Goal: Task Accomplishment & Management: Manage account settings

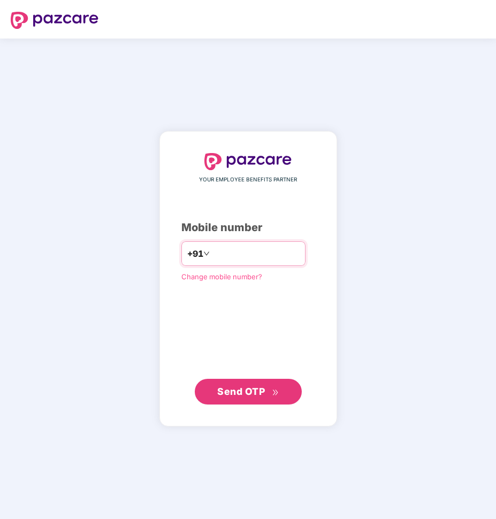
drag, startPoint x: 252, startPoint y: 253, endPoint x: 145, endPoint y: 248, distance: 107.1
click at [159, 248] on div "YOUR EMPLOYEE BENEFITS PARTNER Mobile number +91 Change mobile number? Send OTP" at bounding box center [248, 278] width 178 height 295
type input "**********"
click at [283, 389] on button "Send OTP" at bounding box center [248, 392] width 107 height 26
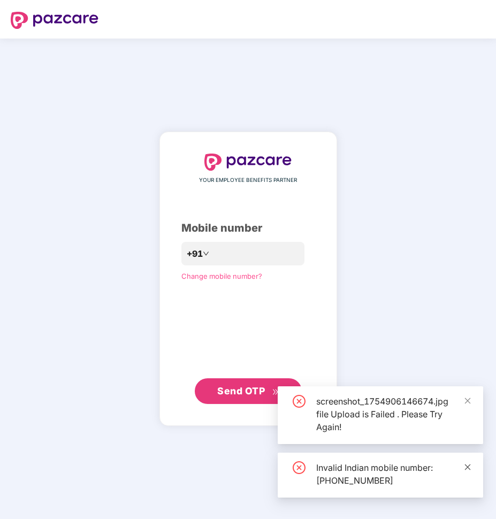
click at [466, 469] on icon "close" at bounding box center [468, 467] width 6 height 6
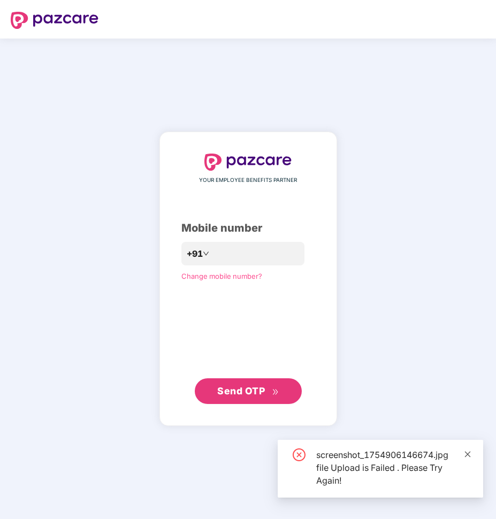
click at [467, 454] on icon "close" at bounding box center [467, 454] width 7 height 7
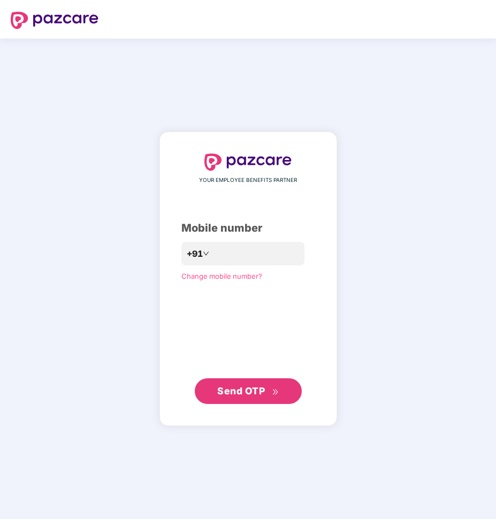
click at [283, 394] on button "Send OTP" at bounding box center [248, 391] width 107 height 26
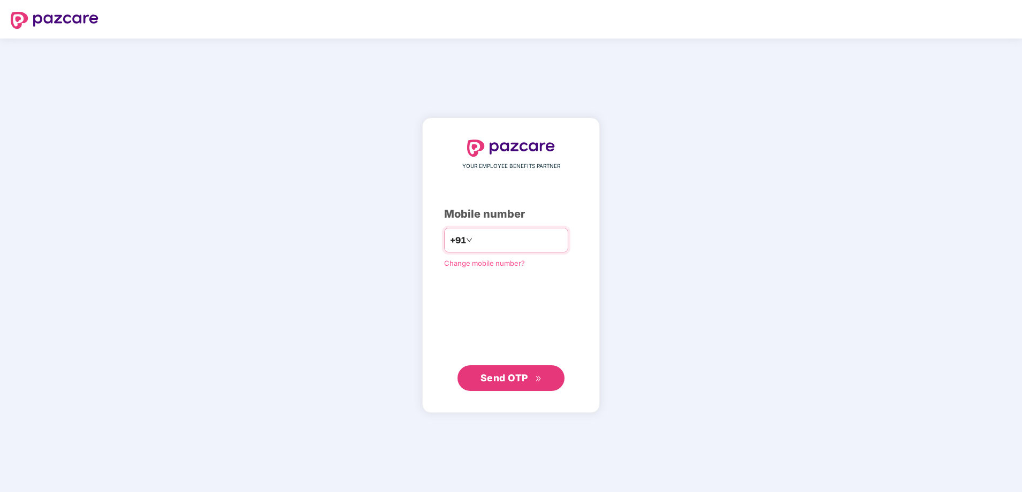
click at [495, 243] on input "number" at bounding box center [519, 240] width 88 height 17
click at [472, 263] on span "Change mobile number?" at bounding box center [484, 263] width 81 height 9
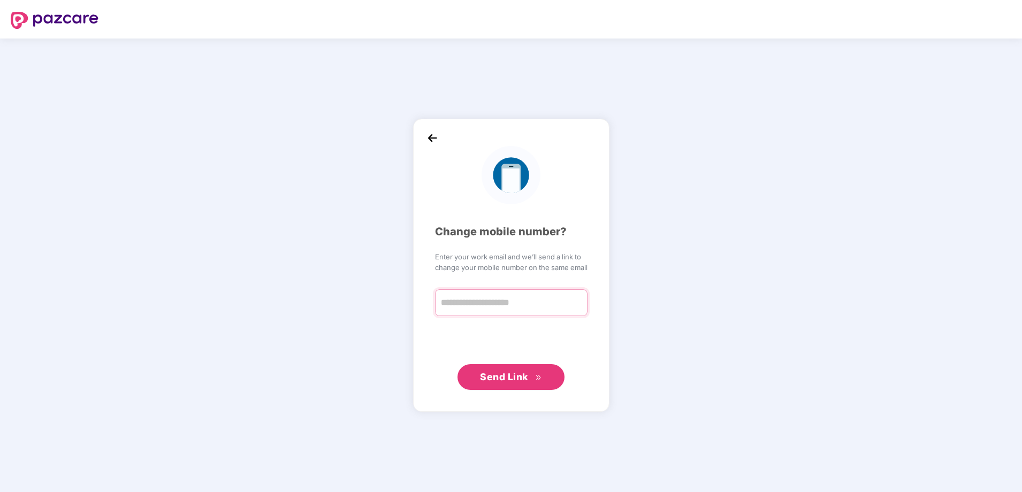
click at [473, 306] on input "text" at bounding box center [511, 303] width 153 height 27
type input "**********"
click at [515, 382] on span "Send Link" at bounding box center [511, 376] width 62 height 15
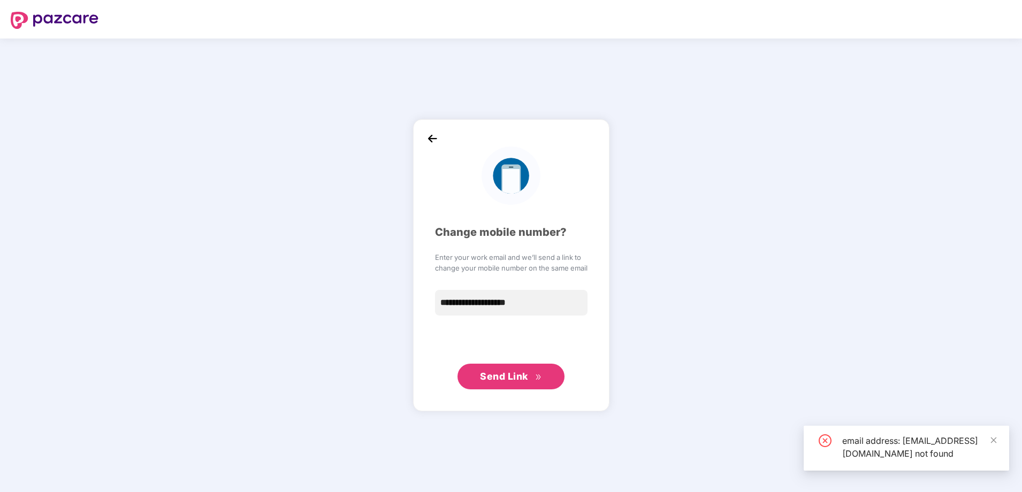
click at [559, 381] on button "Send Link" at bounding box center [511, 377] width 107 height 26
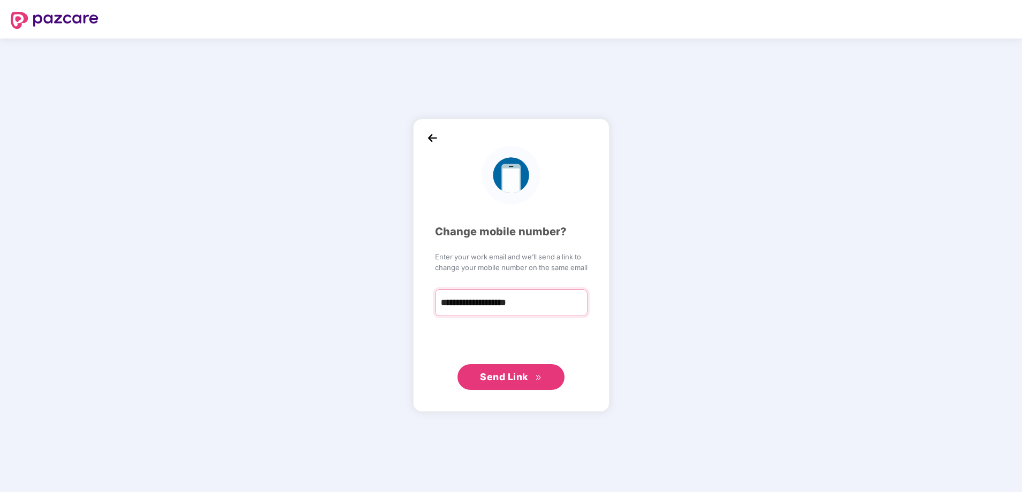
click at [561, 304] on input "**********" at bounding box center [511, 303] width 153 height 27
click at [664, 288] on div "**********" at bounding box center [511, 266] width 1022 height 454
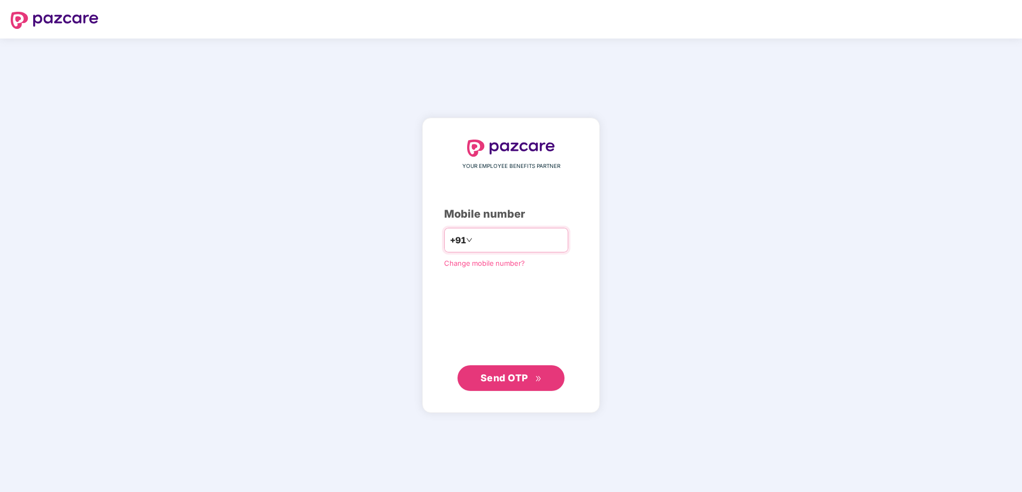
click at [485, 246] on input "number" at bounding box center [519, 240] width 88 height 17
type input "**********"
click at [504, 382] on span "Send OTP" at bounding box center [505, 377] width 48 height 11
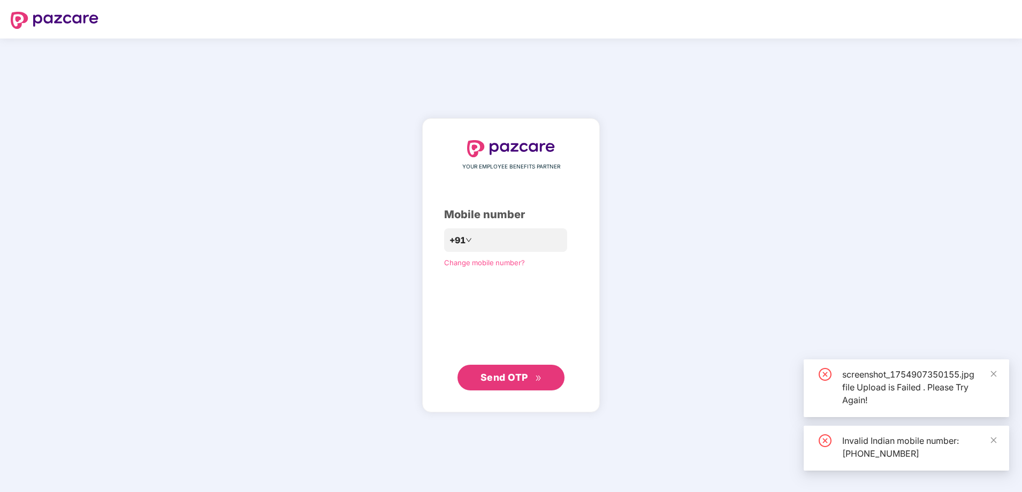
click at [864, 387] on div "screenshot_1754907350155.jpg file Upload is Failed . Please Try Again!" at bounding box center [919, 387] width 154 height 39
click at [879, 378] on div "screenshot_1754907350155.jpg file Upload is Failed . Please Try Again!" at bounding box center [919, 387] width 154 height 39
click at [882, 377] on div "screenshot_1754907350155.jpg file Upload is Failed . Please Try Again!" at bounding box center [919, 387] width 154 height 39
click at [988, 369] on div "screenshot_1754907350155.jpg file Upload is Failed . Please Try Again!" at bounding box center [919, 387] width 154 height 39
click at [995, 374] on icon "close" at bounding box center [993, 373] width 7 height 7
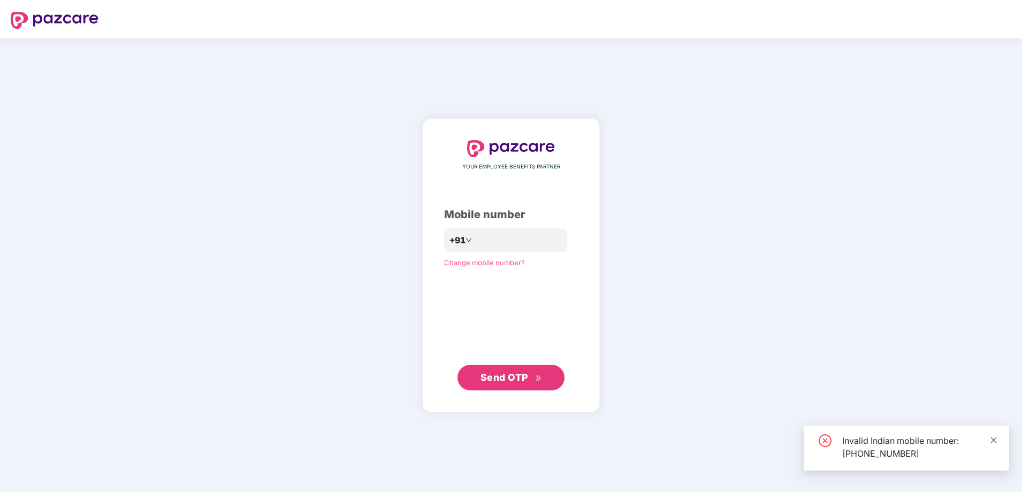
click at [994, 438] on icon "close" at bounding box center [993, 440] width 7 height 7
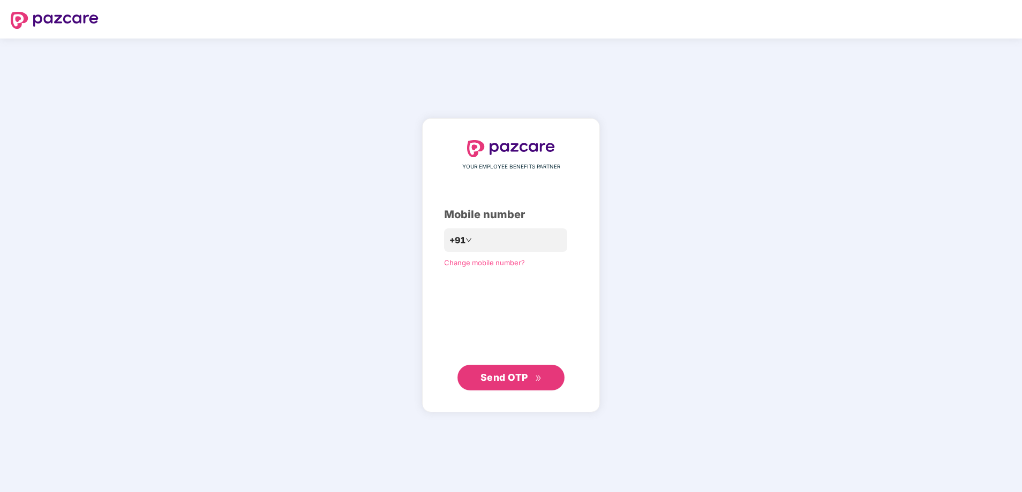
click at [445, 261] on span "Change mobile number?" at bounding box center [484, 262] width 81 height 9
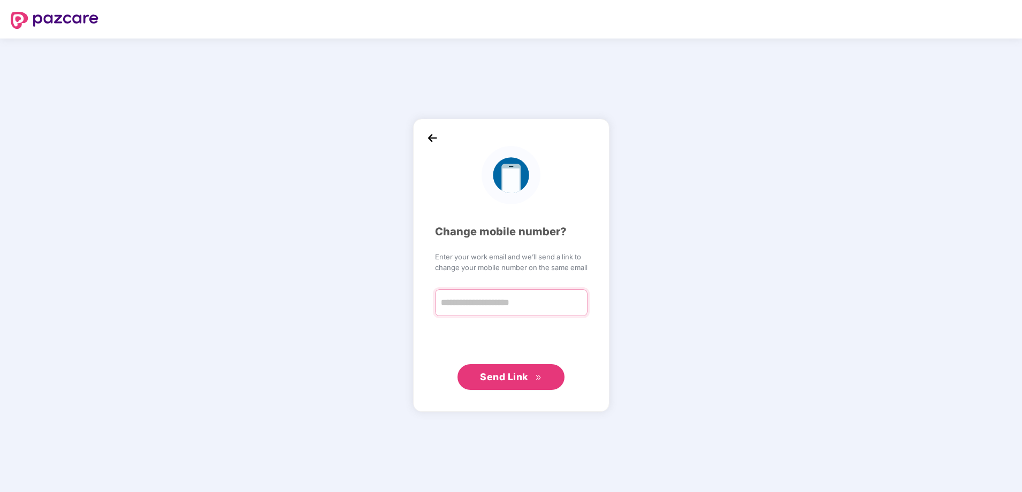
click at [475, 307] on input "text" at bounding box center [511, 303] width 153 height 27
type input "**********"
click at [498, 379] on span "Send Link" at bounding box center [504, 376] width 48 height 11
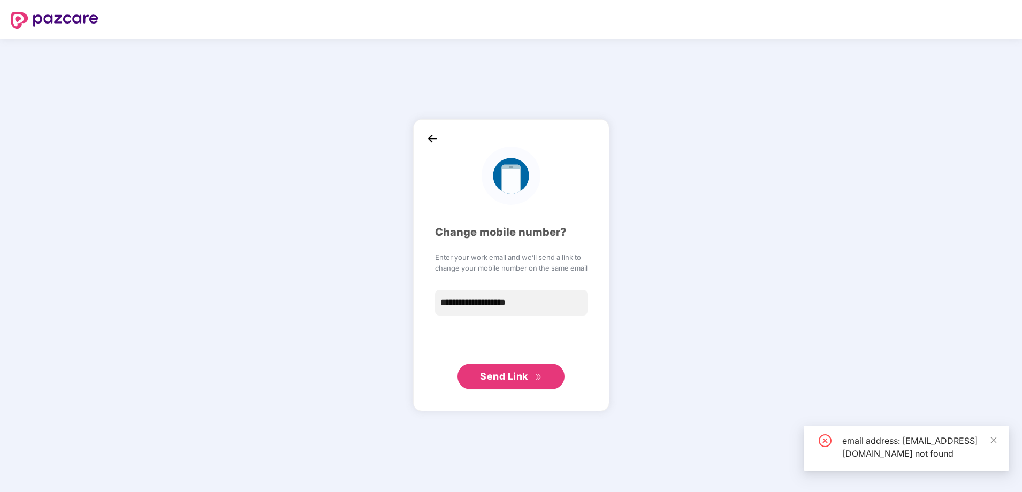
click at [922, 445] on div "email address: [EMAIL_ADDRESS][DOMAIN_NAME] not found" at bounding box center [919, 448] width 154 height 26
click at [993, 437] on icon "close" at bounding box center [993, 440] width 7 height 7
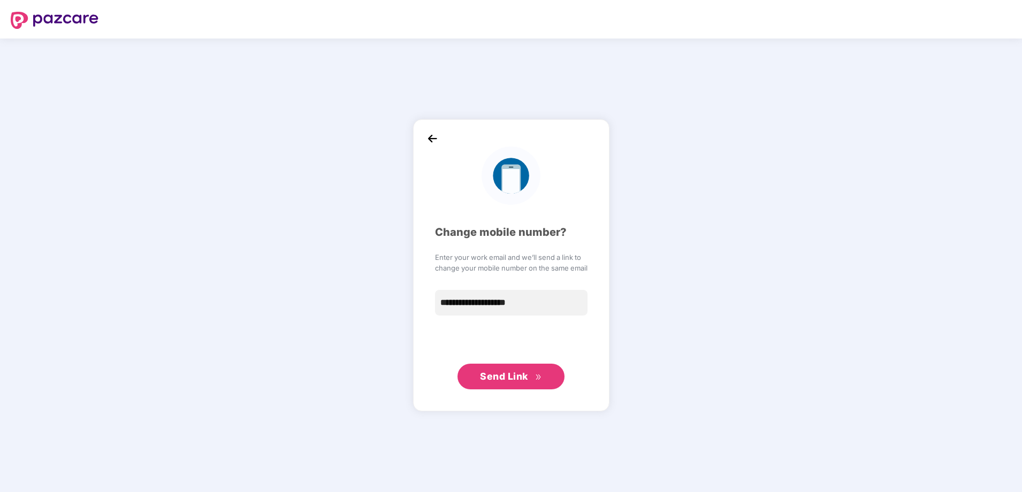
click at [547, 377] on button "Send Link" at bounding box center [511, 377] width 107 height 26
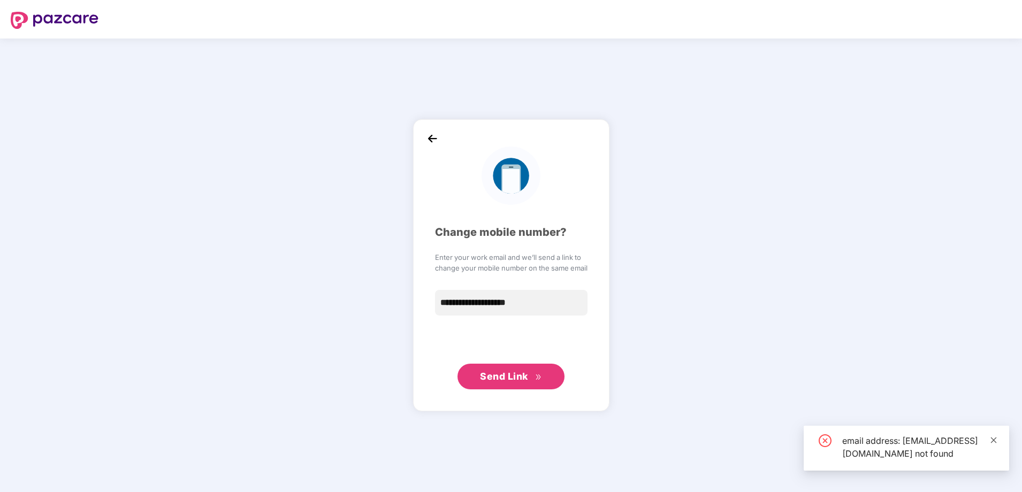
click at [993, 437] on icon "close" at bounding box center [994, 440] width 6 height 6
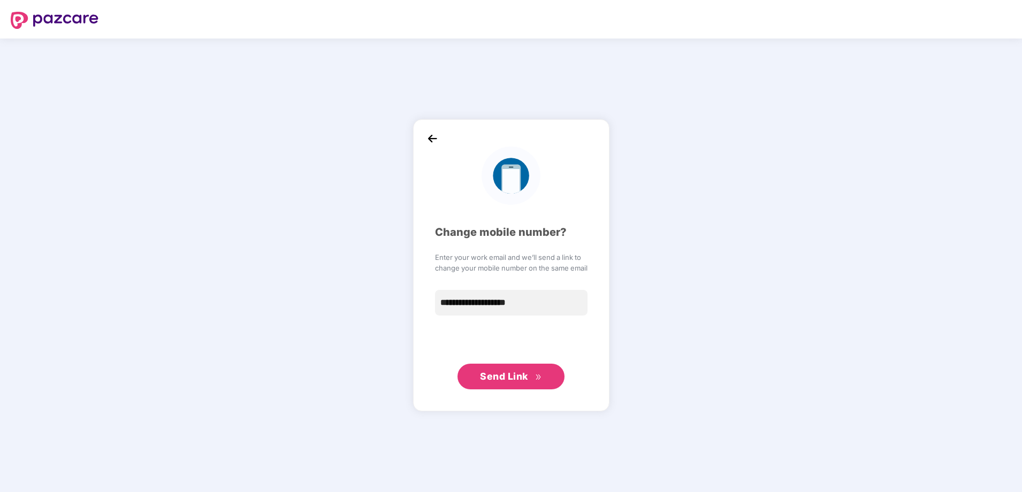
click at [433, 139] on img at bounding box center [432, 139] width 16 height 16
